Goal: Navigation & Orientation: Go to known website

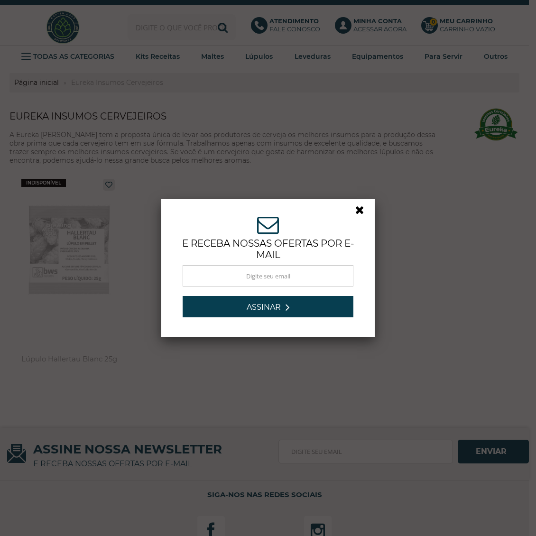
click at [361, 213] on link at bounding box center [363, 212] width 17 height 17
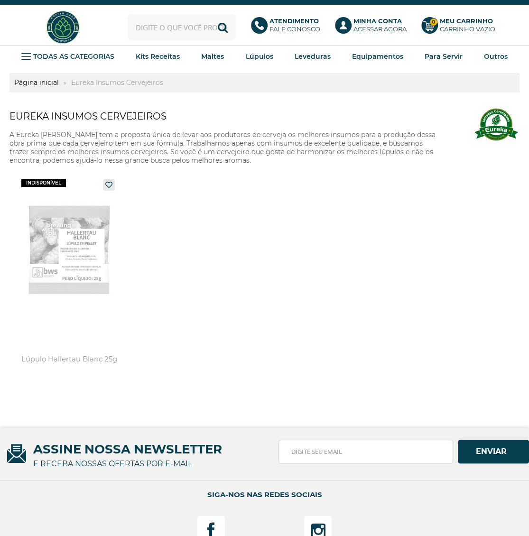
click at [67, 22] on img at bounding box center [63, 27] width 36 height 36
